Goal: Navigation & Orientation: Understand site structure

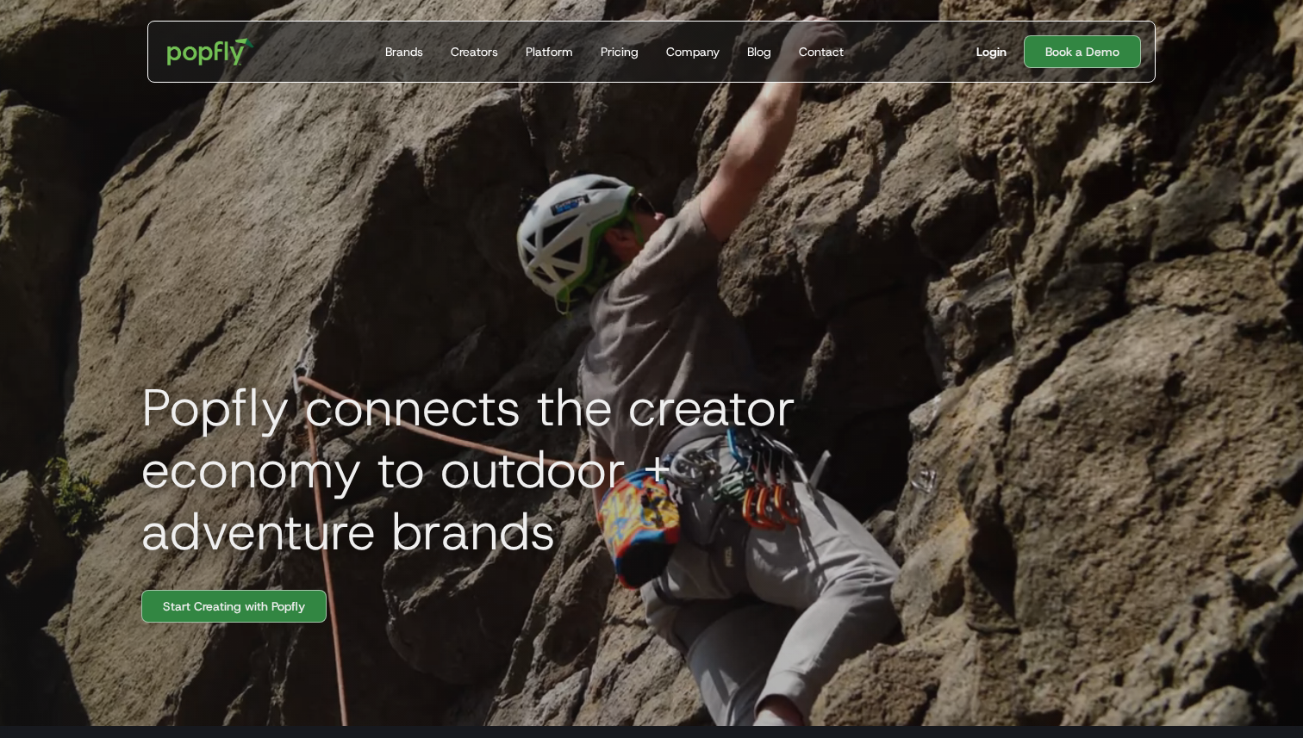
click at [879, 53] on div "Login" at bounding box center [991, 51] width 30 height 17
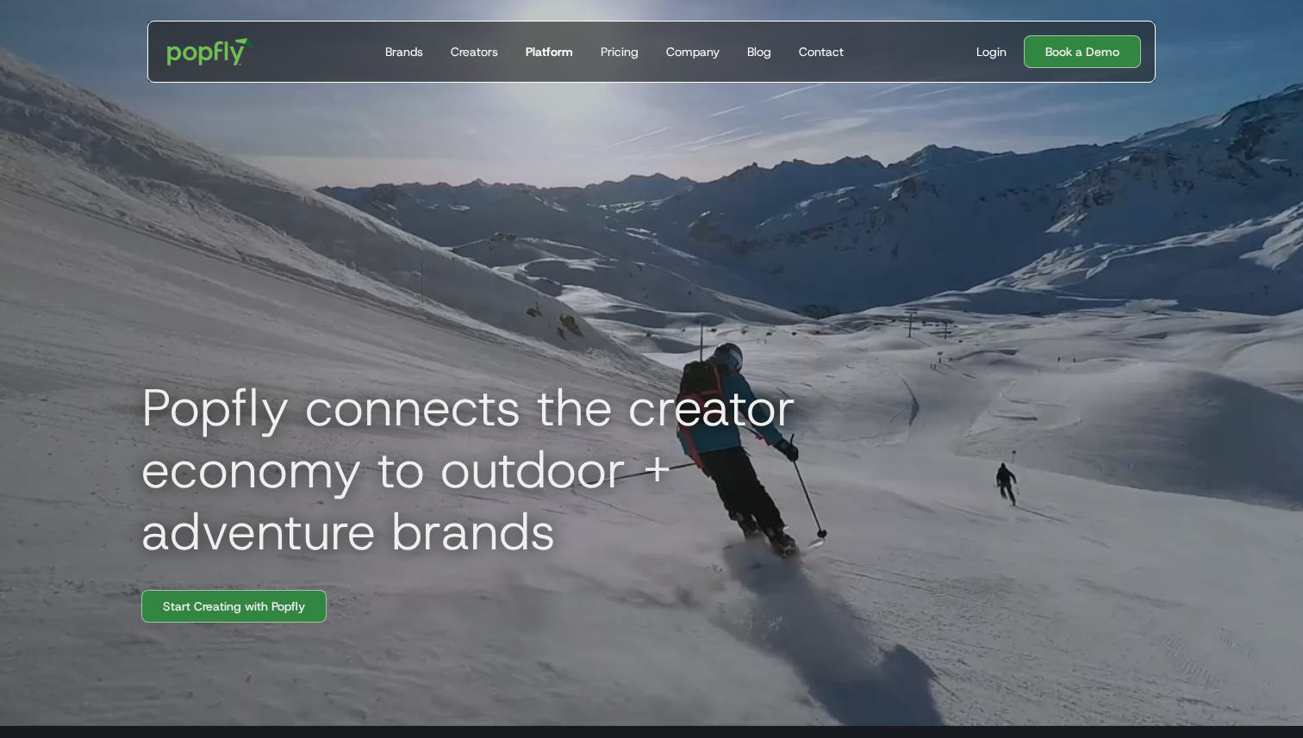
click at [552, 57] on div "Platform" at bounding box center [549, 51] width 47 height 17
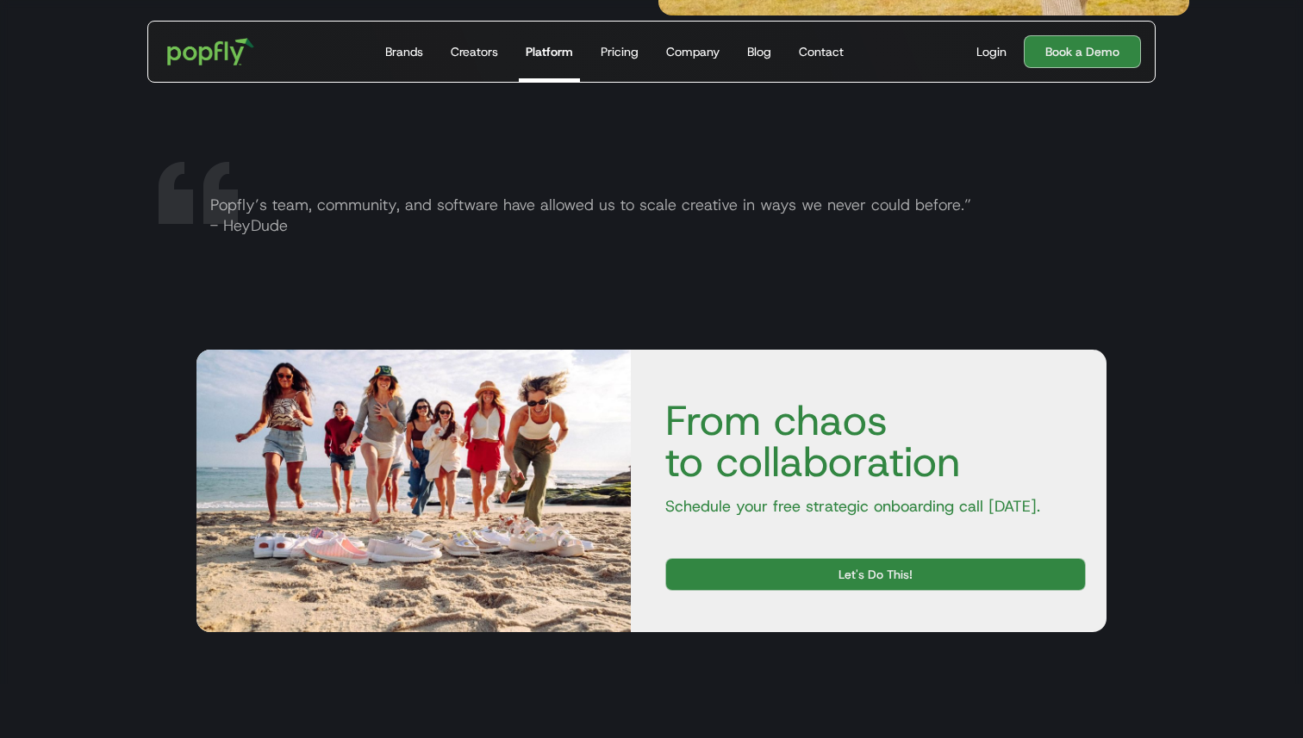
scroll to position [3239, 0]
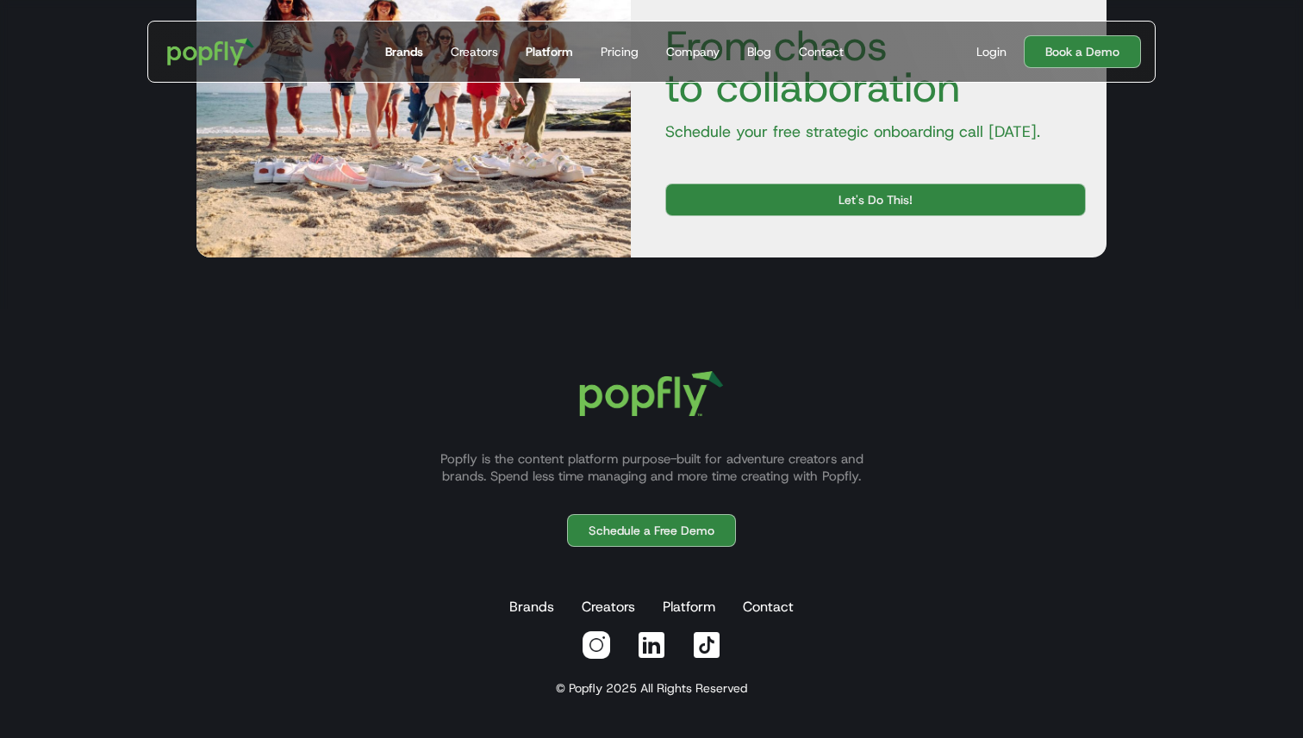
click at [391, 59] on div "Brands" at bounding box center [404, 51] width 38 height 17
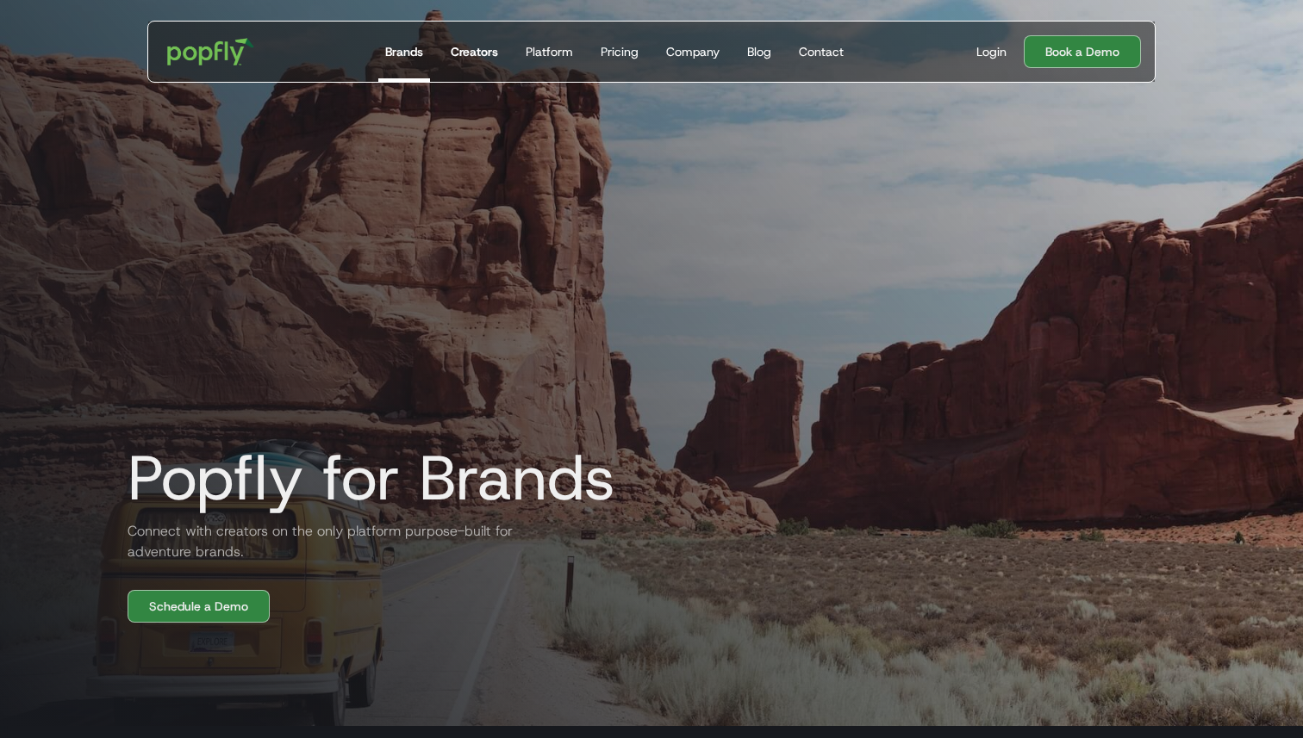
click at [470, 59] on div "Creators" at bounding box center [474, 51] width 47 height 17
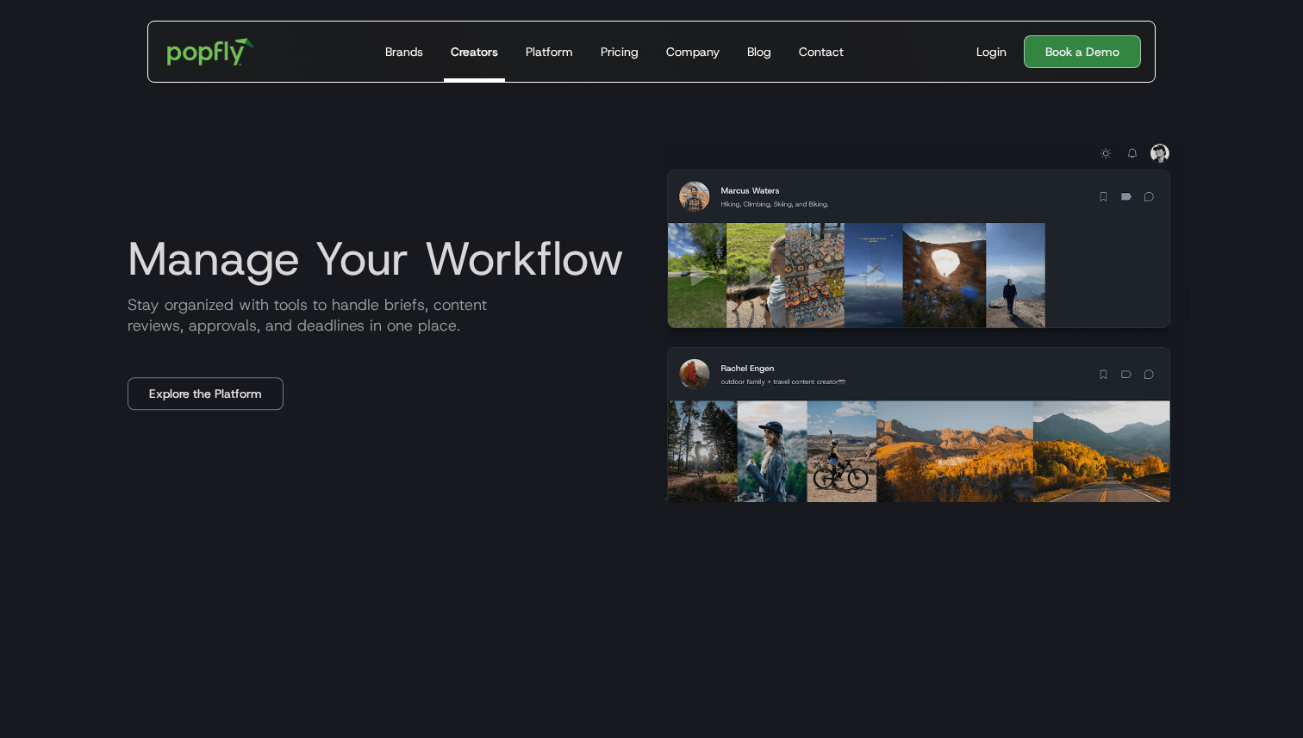
scroll to position [2402, 0]
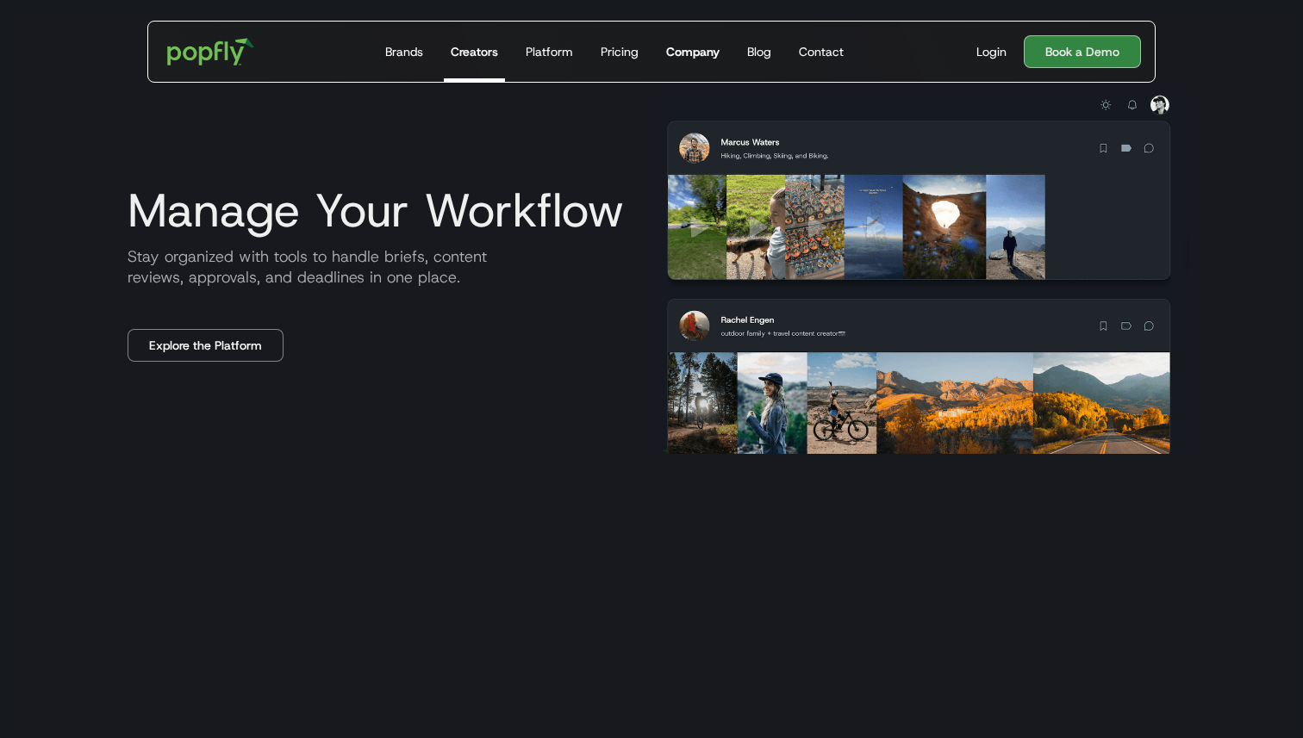
click at [707, 51] on div "Company" at bounding box center [692, 51] width 53 height 17
